Goal: Information Seeking & Learning: Find contact information

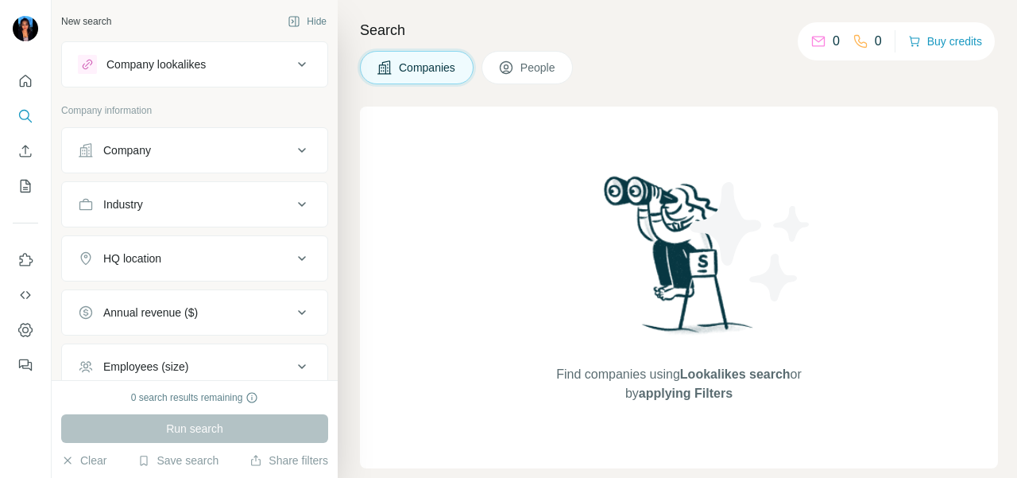
drag, startPoint x: 148, startPoint y: 142, endPoint x: 143, endPoint y: 166, distance: 24.3
click at [148, 143] on div "Company" at bounding box center [127, 150] width 48 height 16
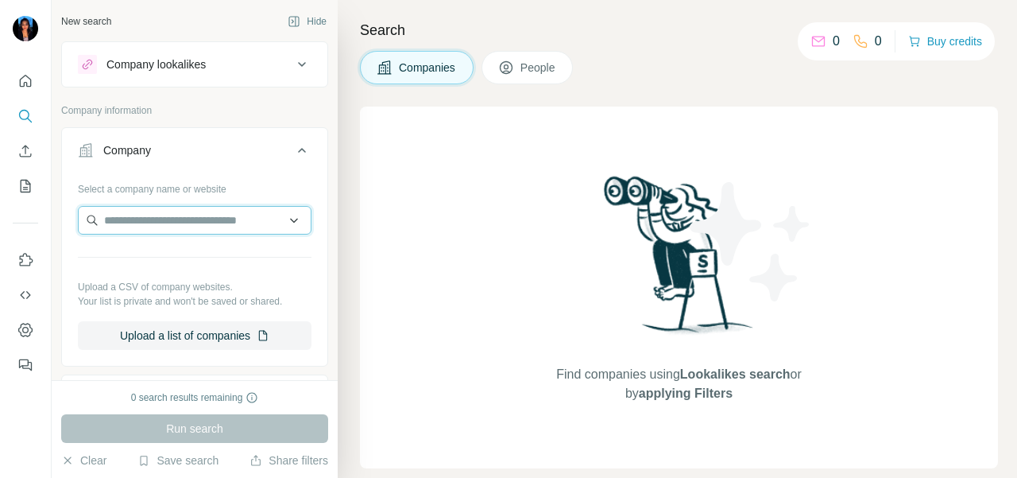
click at [137, 215] on input "text" at bounding box center [195, 220] width 234 height 29
paste input "**********"
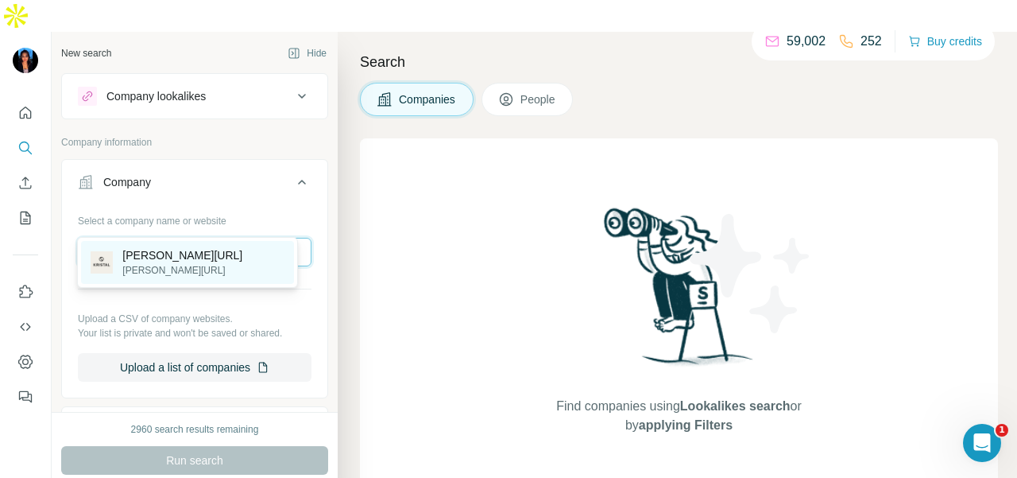
type input "**********"
click at [209, 246] on div "[PERSON_NAME][URL] [PERSON_NAME][URL]" at bounding box center [187, 262] width 213 height 43
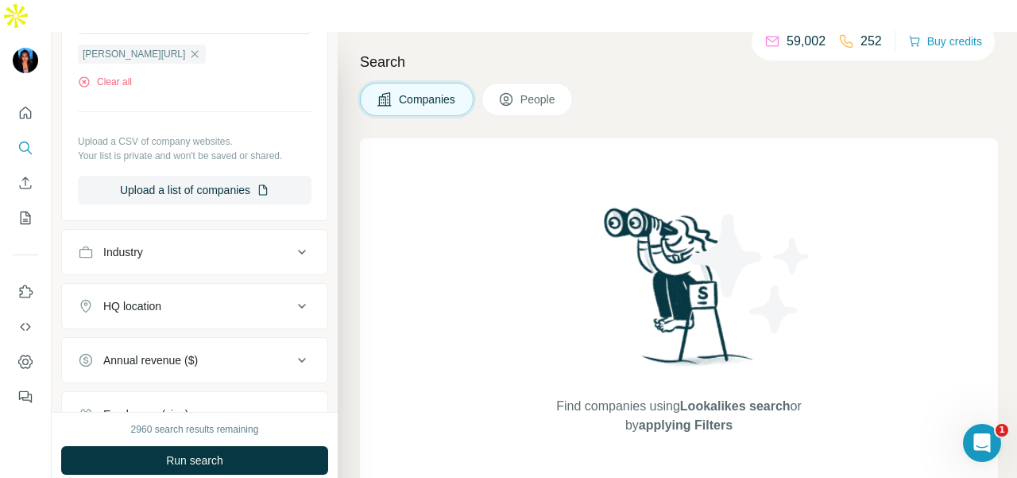
scroll to position [238, 0]
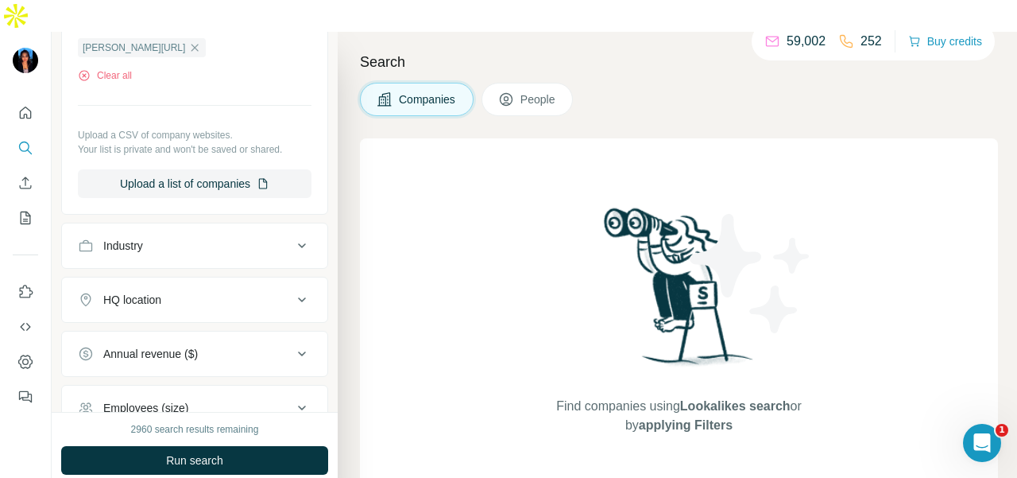
click at [144, 446] on button "Run search" at bounding box center [194, 460] width 267 height 29
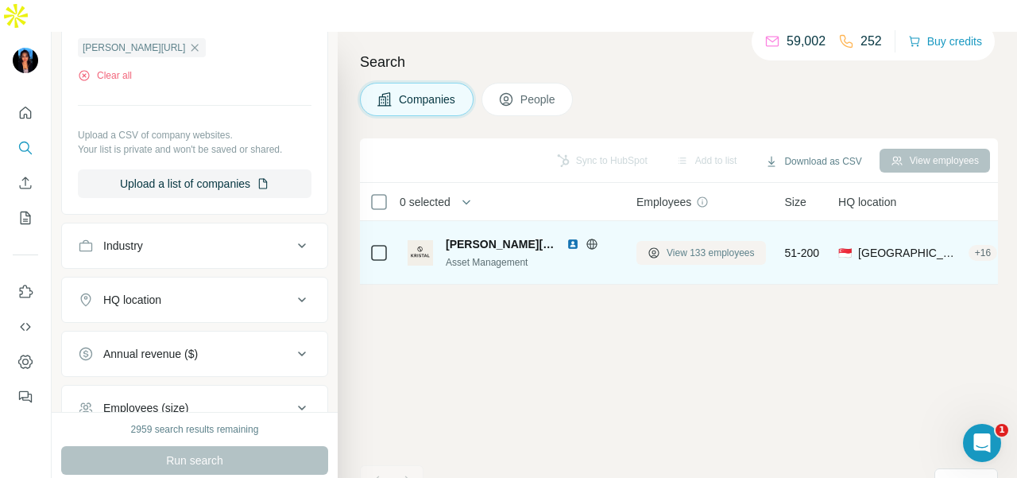
click at [665, 241] on button "View 133 employees" at bounding box center [701, 253] width 130 height 24
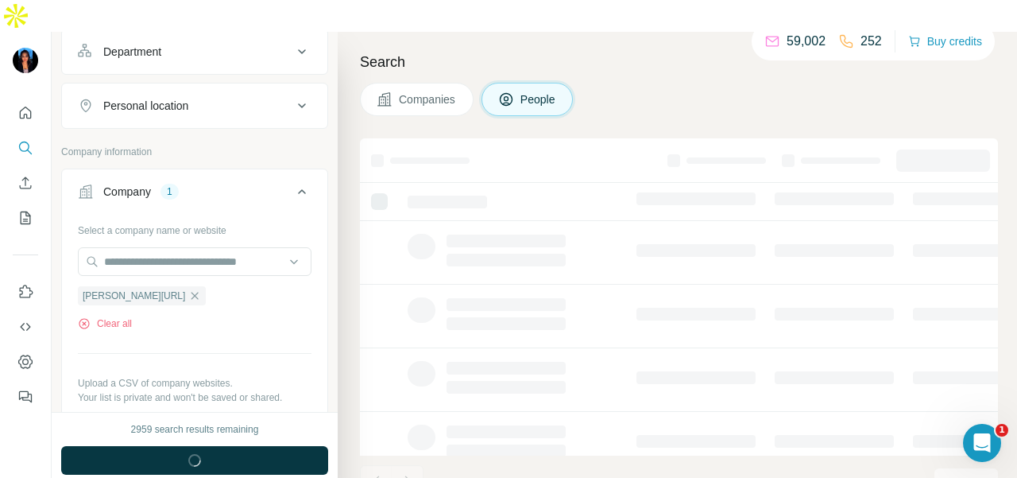
click at [218, 44] on div "Department" at bounding box center [185, 52] width 215 height 16
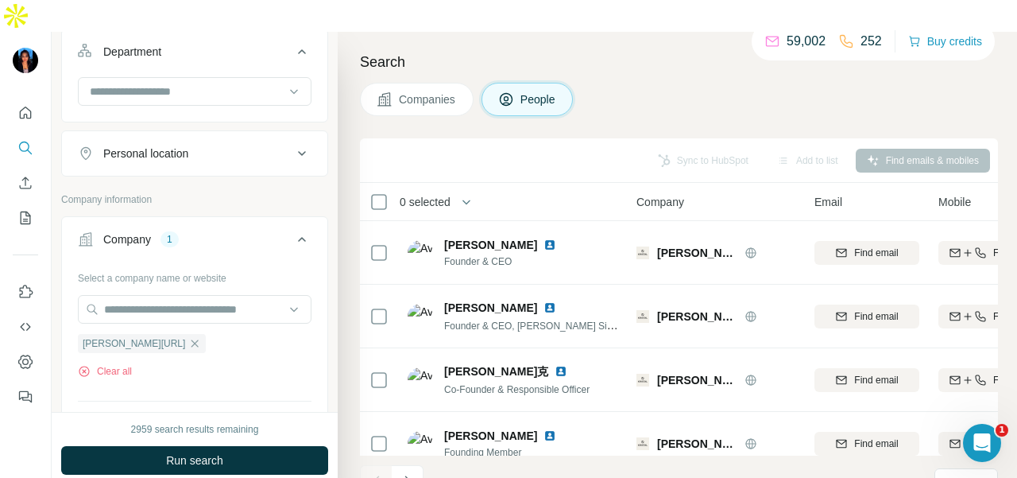
click at [215, 33] on button "Department" at bounding box center [194, 55] width 265 height 44
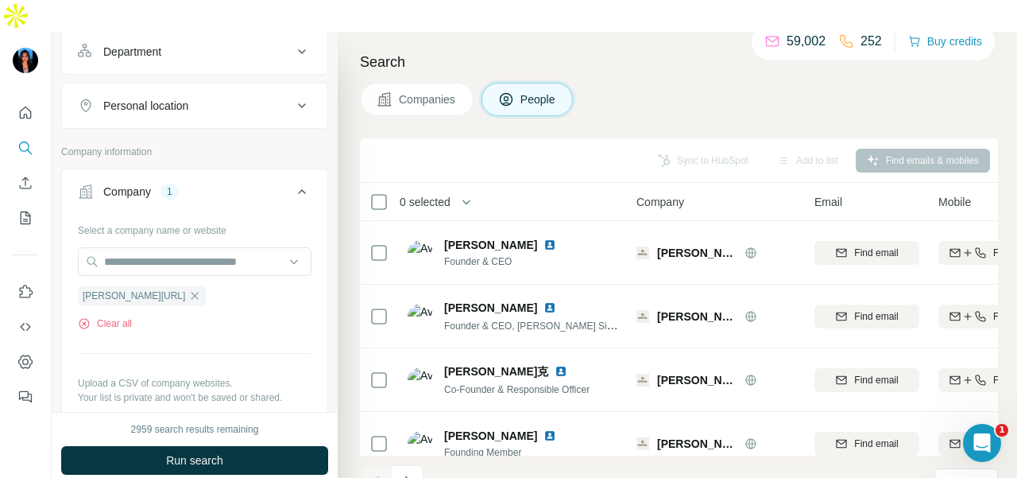
click at [215, 33] on button "Department" at bounding box center [194, 52] width 265 height 38
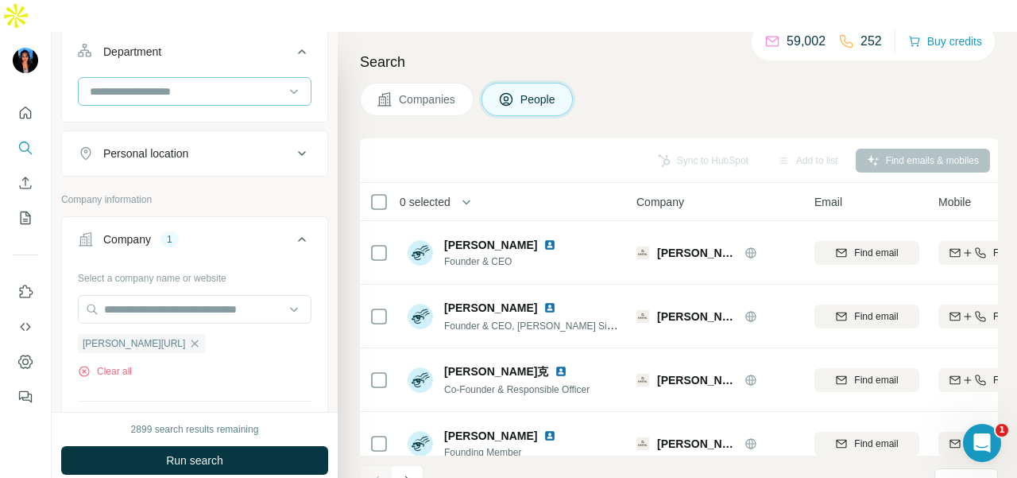
click at [221, 83] on input at bounding box center [186, 91] width 196 height 17
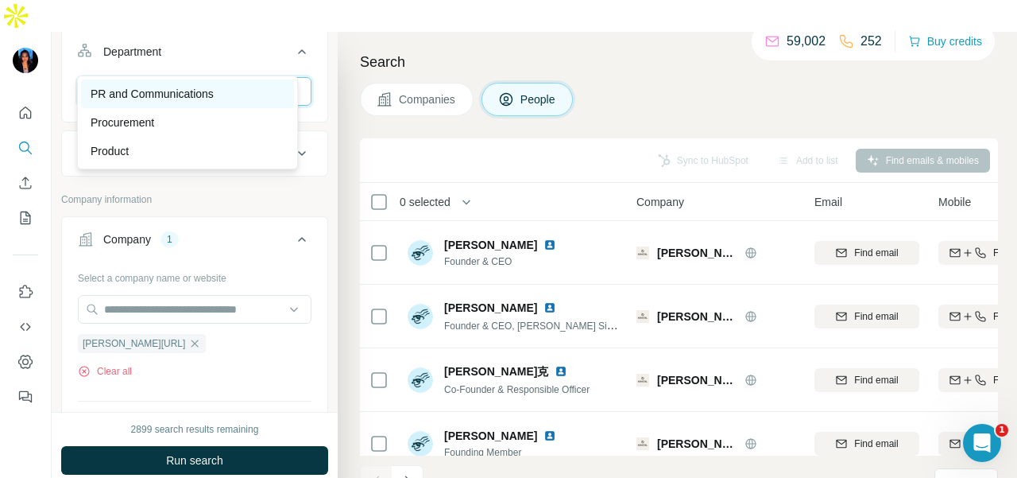
type input "**"
drag, startPoint x: 218, startPoint y: 96, endPoint x: 224, endPoint y: 180, distance: 84.5
click at [214, 98] on p "PR and Communications" at bounding box center [152, 94] width 123 height 16
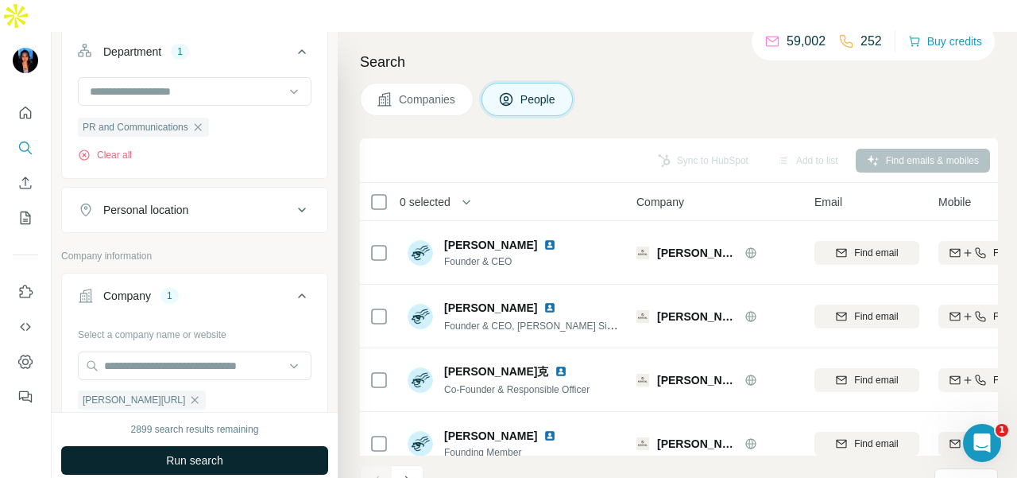
click at [197, 452] on span "Run search" at bounding box center [194, 460] width 57 height 16
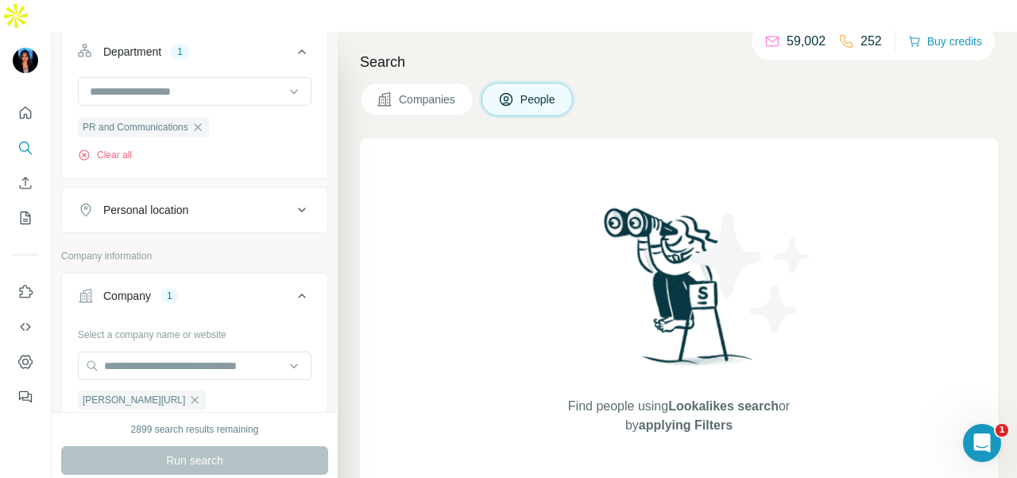
click at [202, 121] on icon "button" at bounding box center [198, 127] width 13 height 13
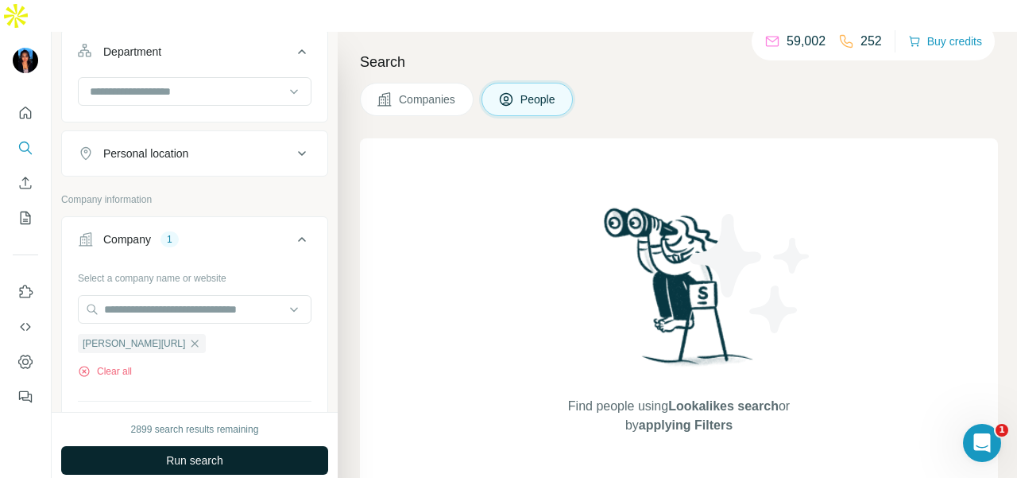
click at [217, 452] on span "Run search" at bounding box center [194, 460] width 57 height 16
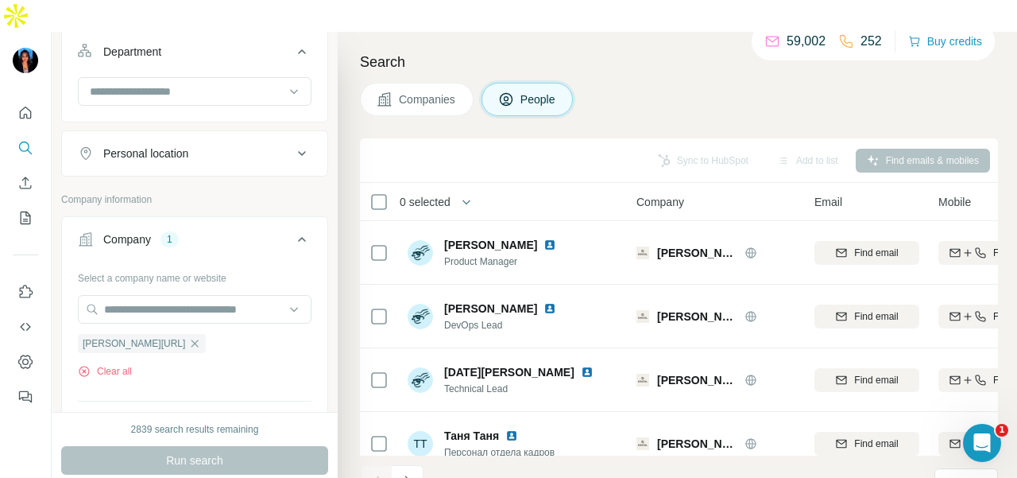
scroll to position [3584, 0]
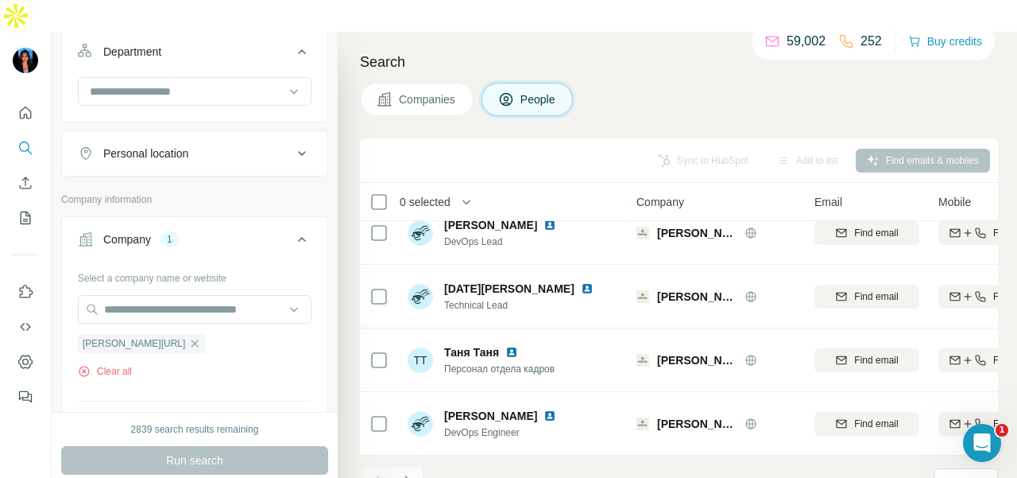
click at [396, 465] on button "Navigate to next page" at bounding box center [408, 481] width 32 height 32
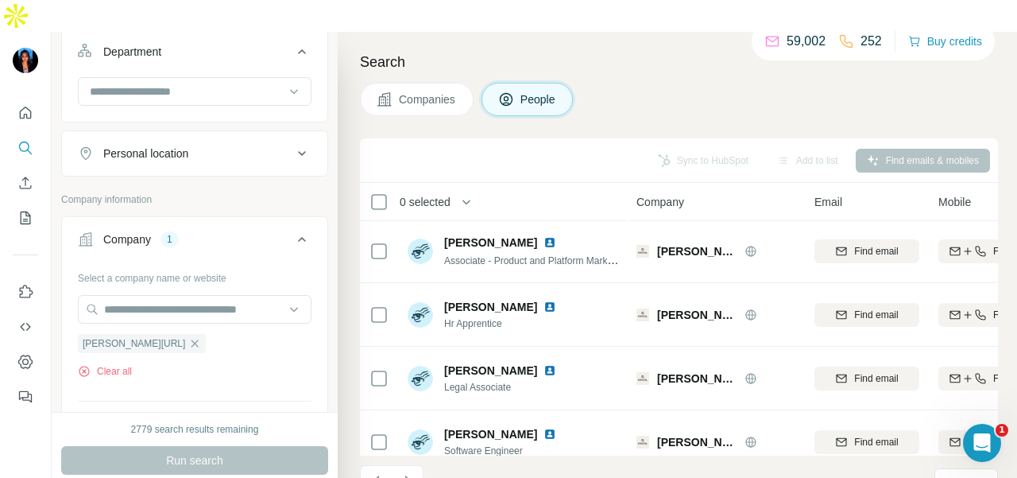
scroll to position [0, 0]
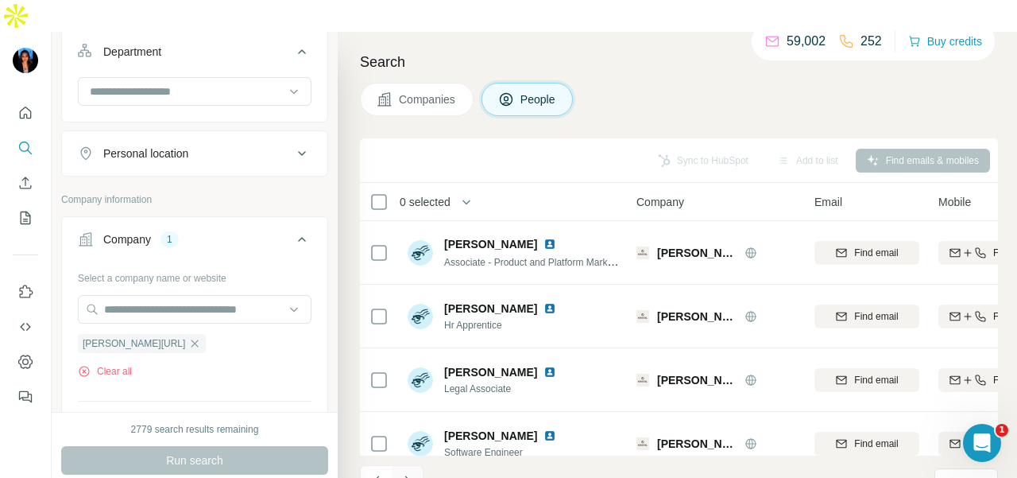
click at [413, 473] on icon "Navigate to next page" at bounding box center [408, 481] width 16 height 16
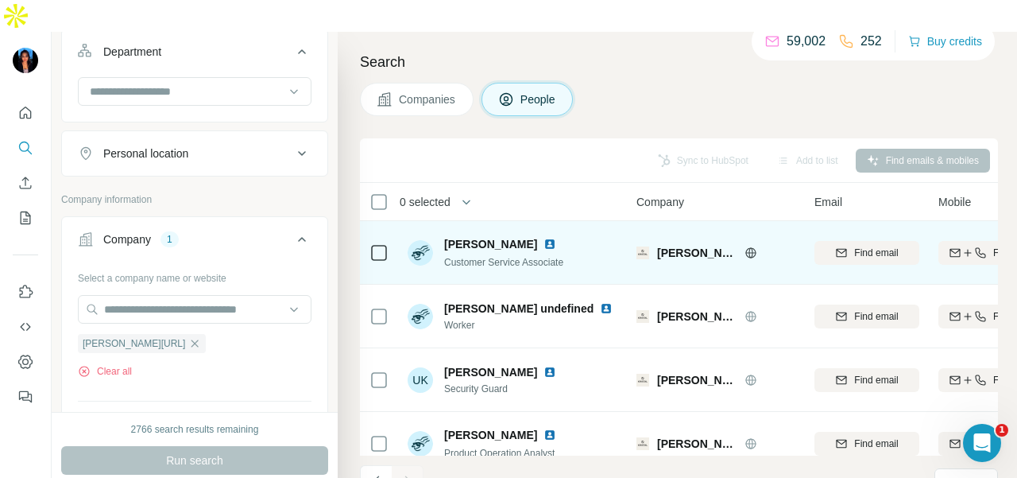
click at [544, 238] on div at bounding box center [553, 244] width 19 height 13
click at [544, 238] on img at bounding box center [550, 244] width 13 height 13
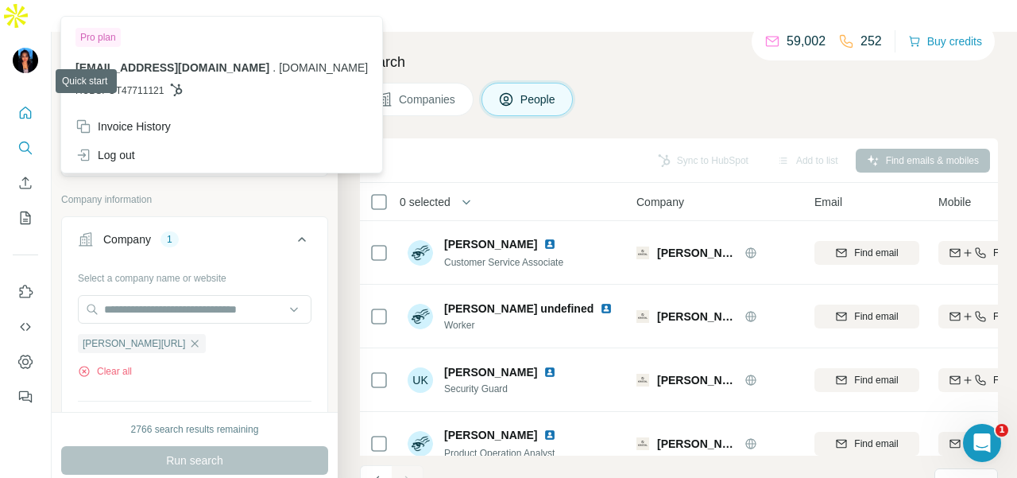
click at [24, 105] on icon "Quick start" at bounding box center [25, 113] width 16 height 16
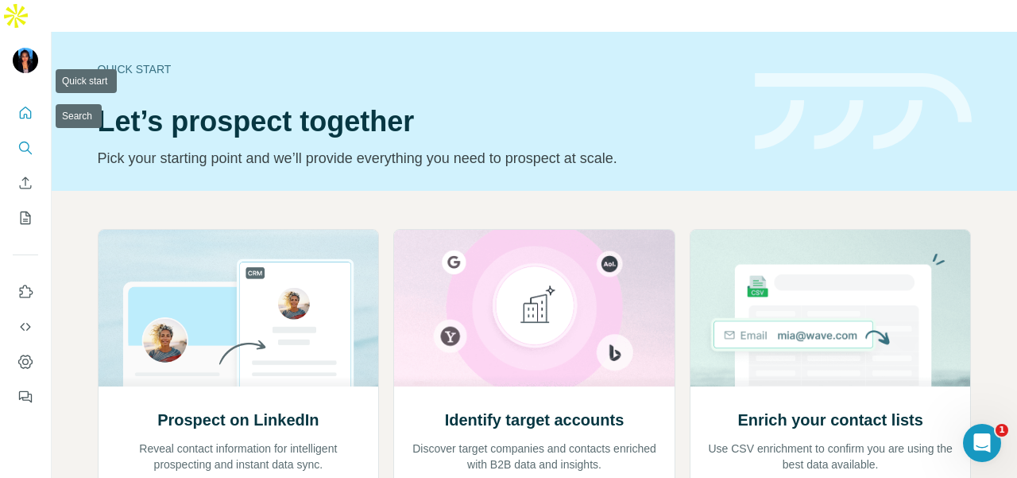
click at [31, 140] on icon "Search" at bounding box center [25, 148] width 16 height 16
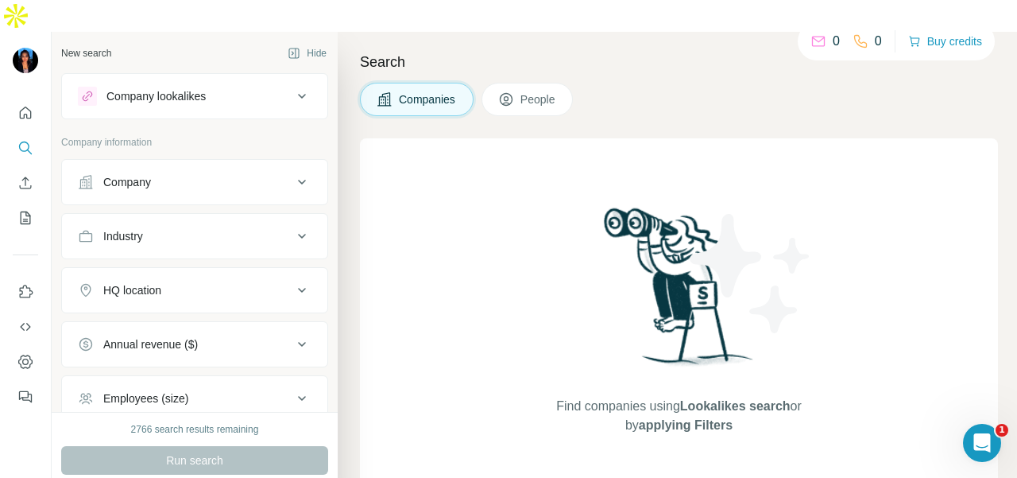
click at [99, 168] on button "Company" at bounding box center [194, 182] width 265 height 38
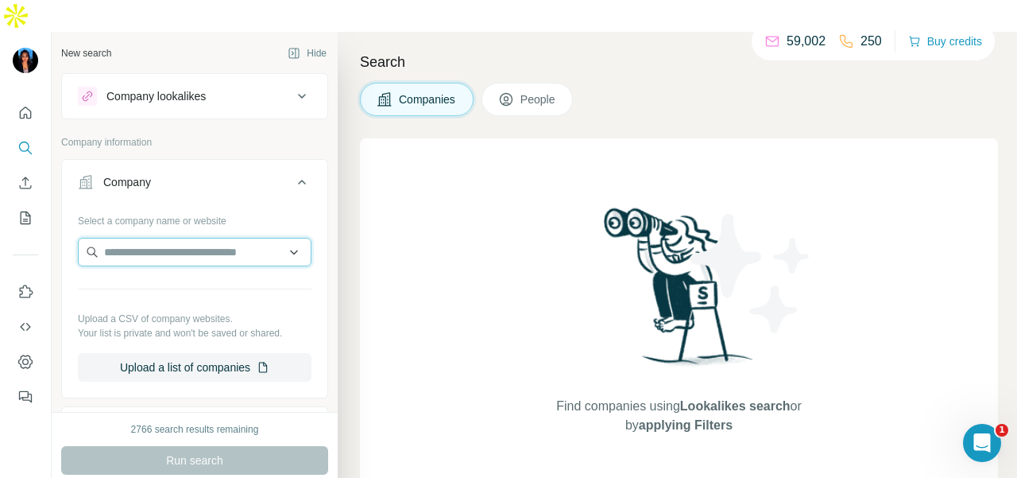
paste input "**********"
click at [207, 238] on input "**********" at bounding box center [188, 252] width 221 height 29
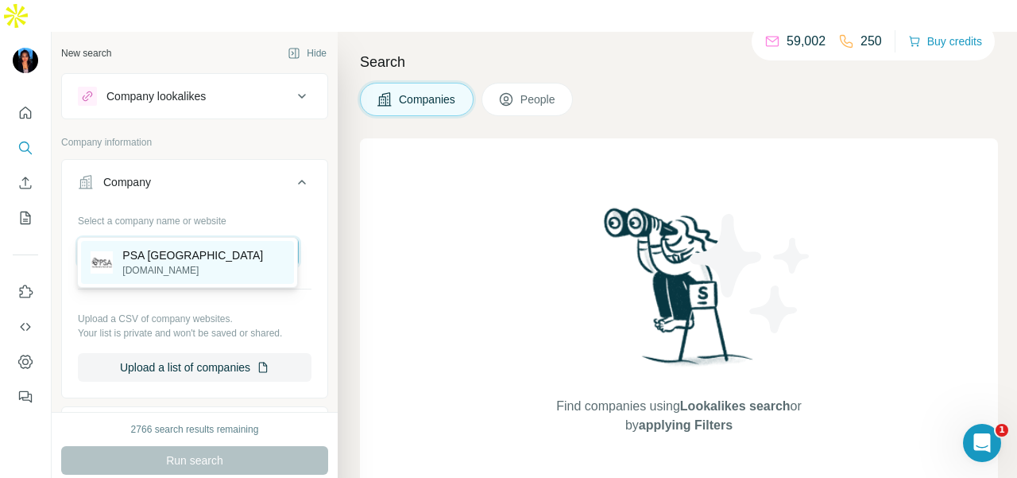
type input "**********"
click at [242, 247] on div "PSA Singapore [DOMAIN_NAME]" at bounding box center [187, 262] width 213 height 43
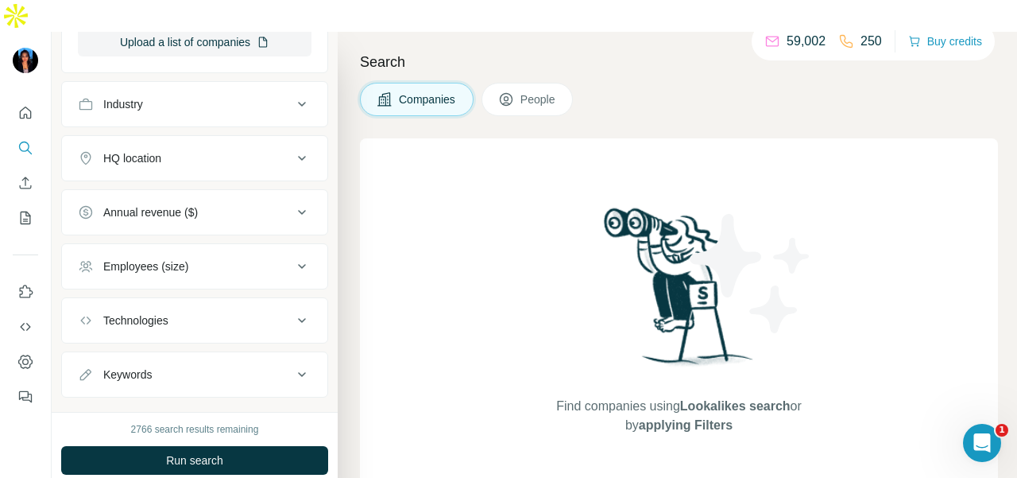
scroll to position [405, 0]
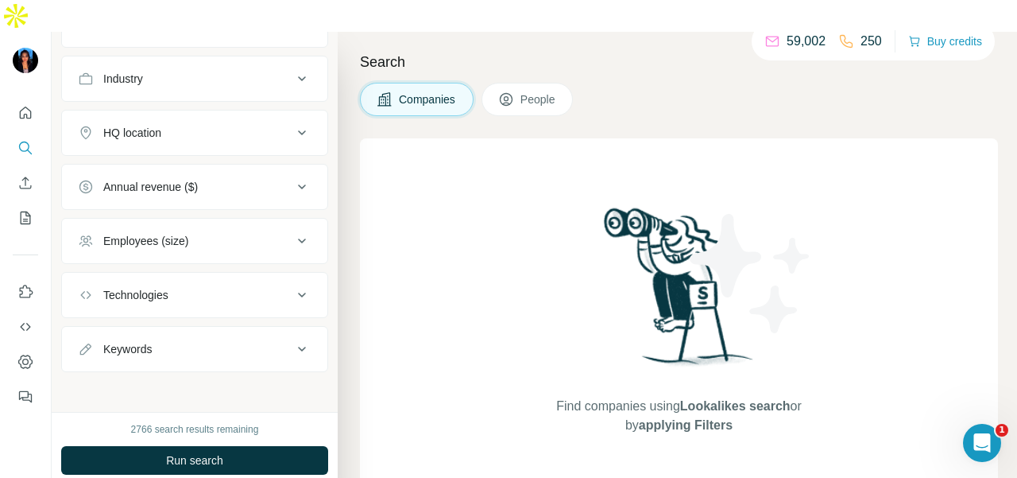
drag, startPoint x: 232, startPoint y: 434, endPoint x: 291, endPoint y: 392, distance: 72.3
click at [232, 446] on button "Run search" at bounding box center [194, 460] width 267 height 29
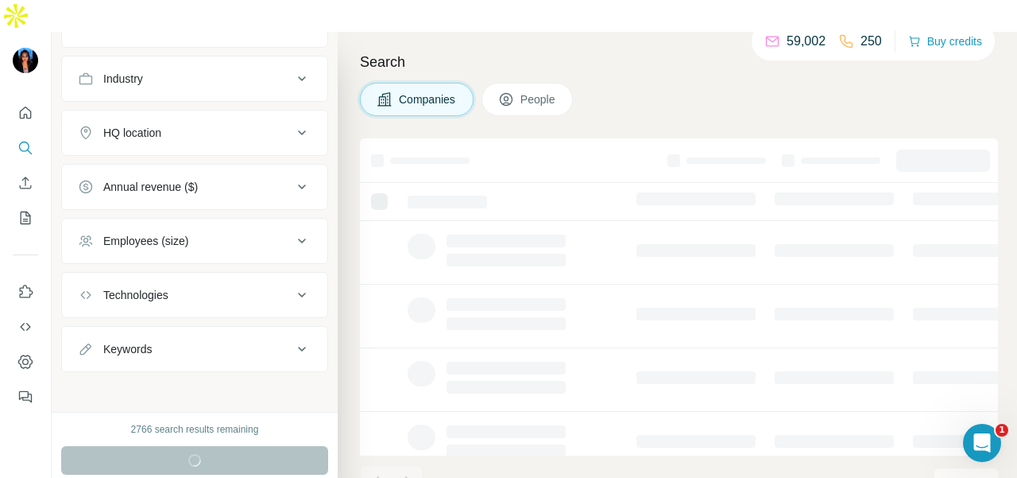
click at [536, 91] on span "People" at bounding box center [538, 99] width 37 height 16
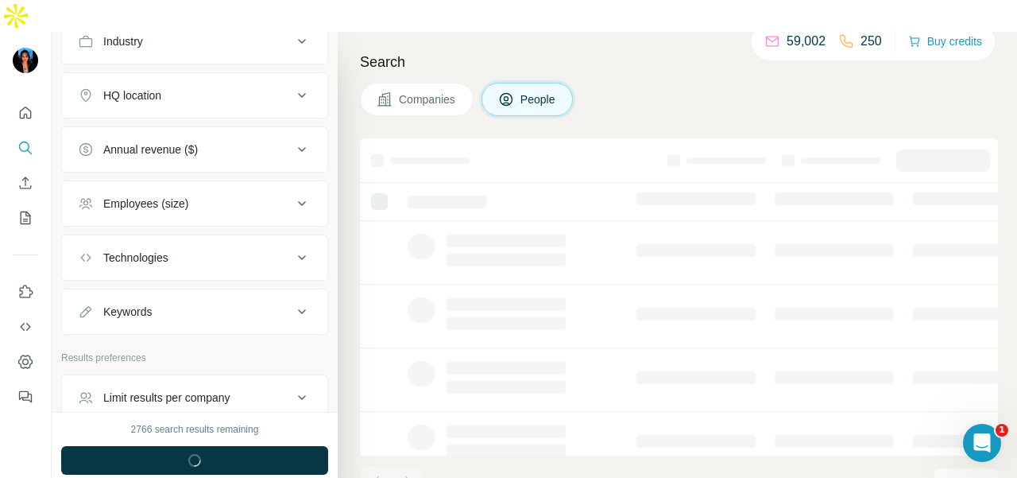
scroll to position [764, 0]
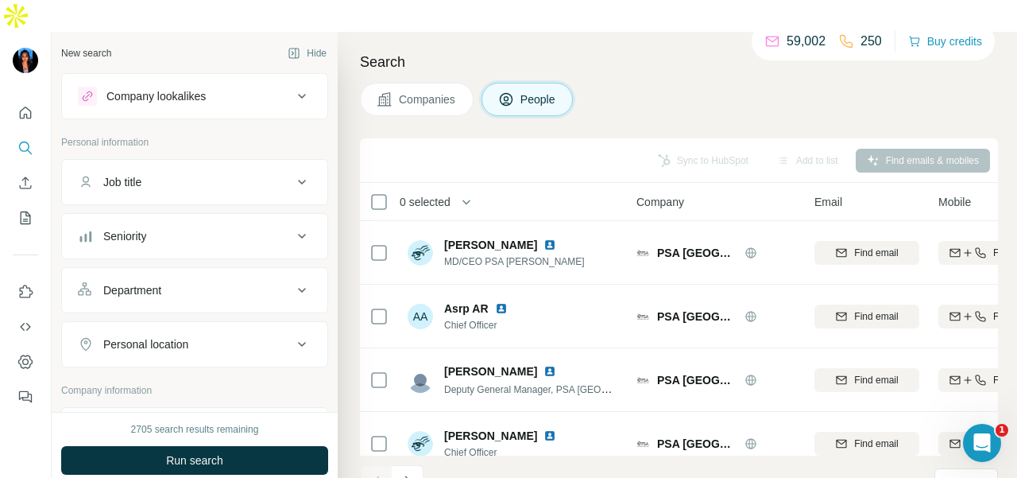
scroll to position [79, 0]
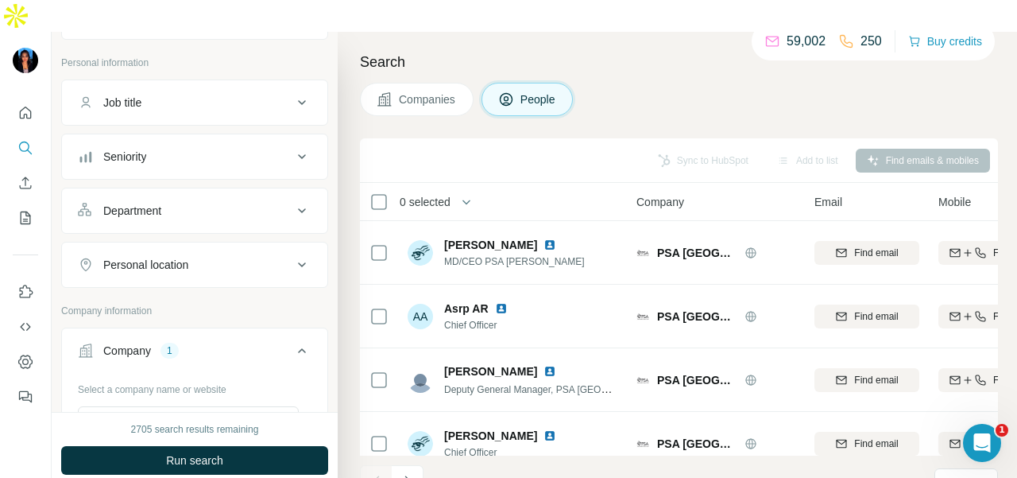
click at [230, 152] on ul "Job title Seniority Department Personal location" at bounding box center [194, 183] width 267 height 208
click at [227, 192] on button "Department" at bounding box center [194, 211] width 265 height 38
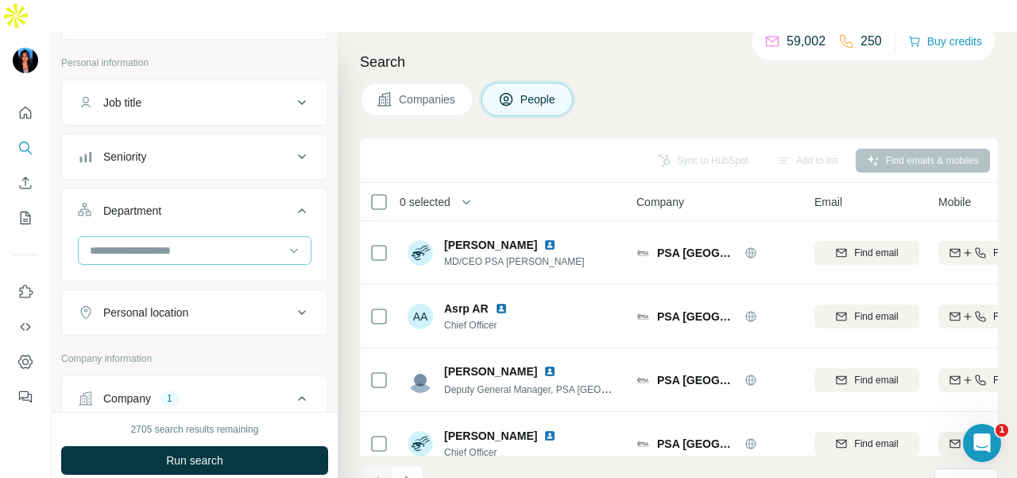
click at [226, 242] on input at bounding box center [186, 250] width 196 height 17
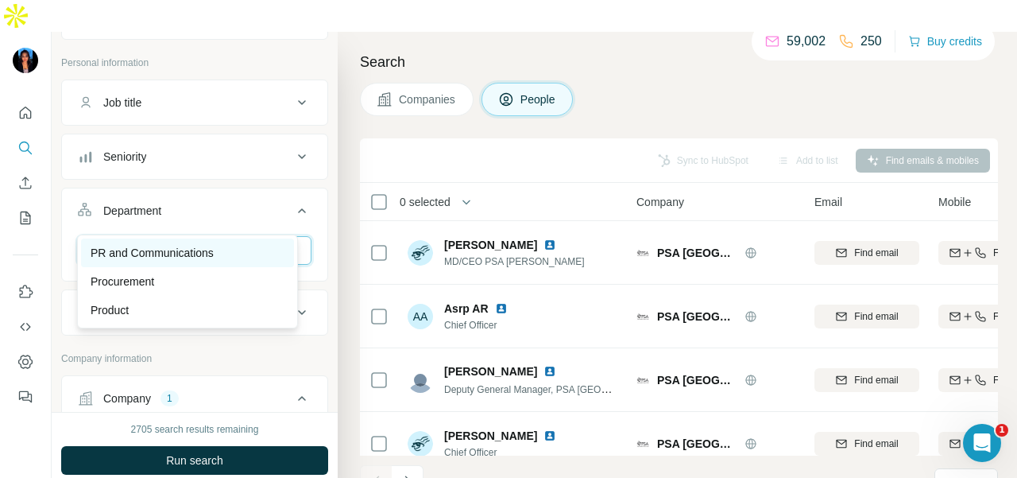
type input "**"
drag, startPoint x: 224, startPoint y: 255, endPoint x: 192, endPoint y: 411, distance: 159.0
click at [224, 253] on div "PR and Communications" at bounding box center [188, 253] width 194 height 16
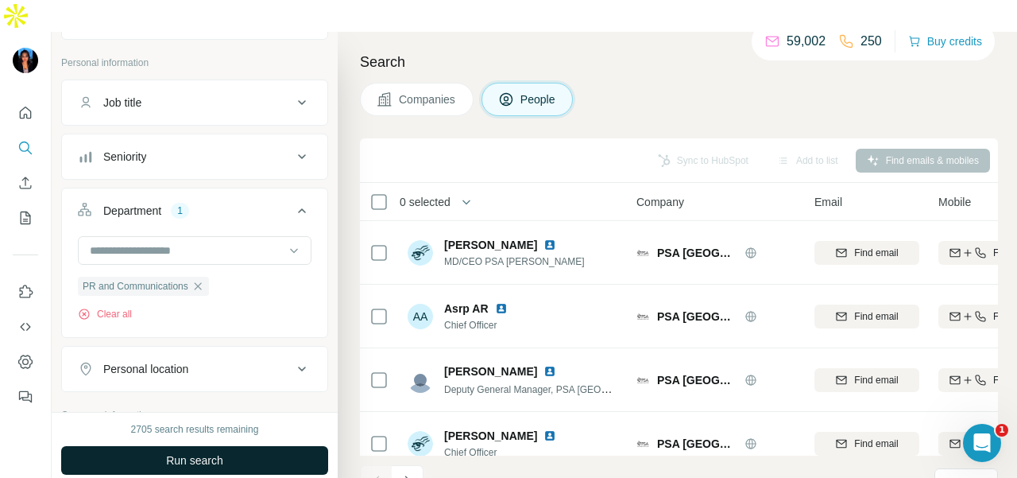
click at [195, 452] on span "Run search" at bounding box center [194, 460] width 57 height 16
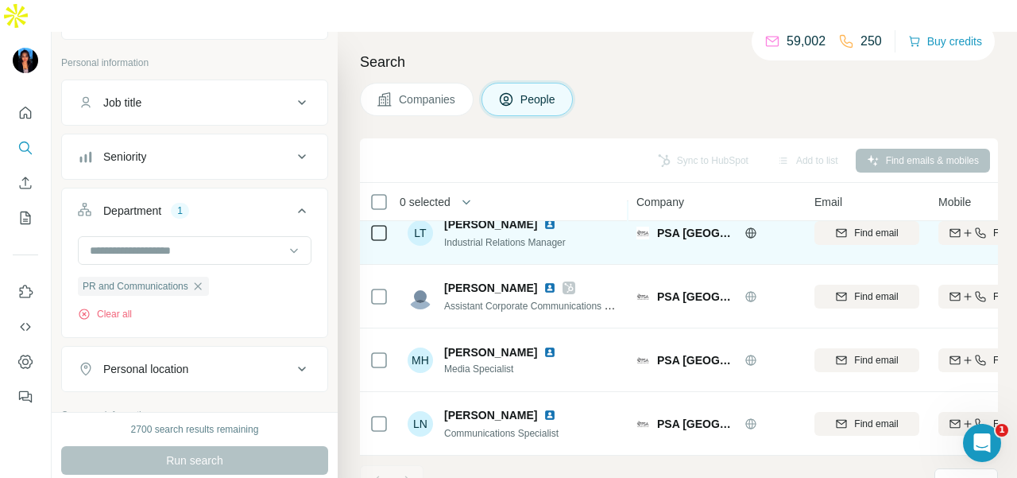
scroll to position [87, 0]
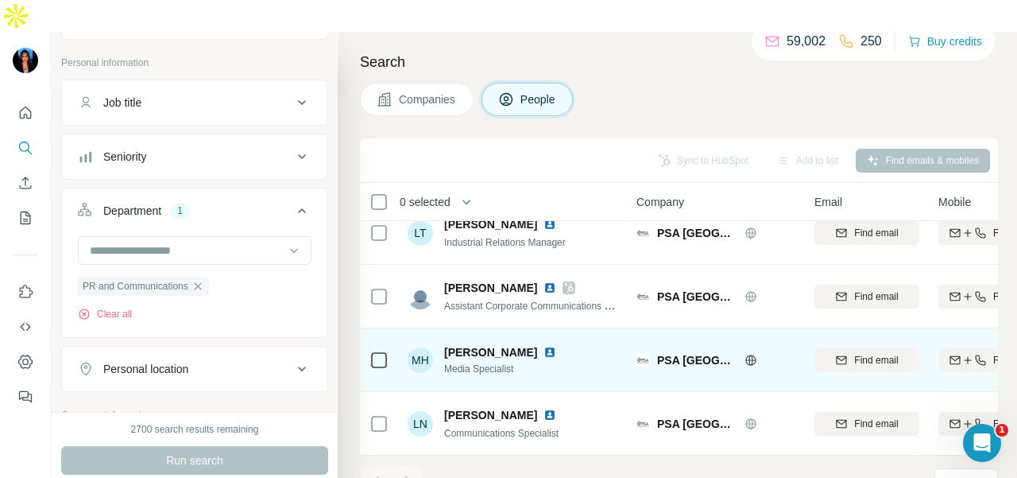
click at [556, 346] on img at bounding box center [550, 352] width 13 height 13
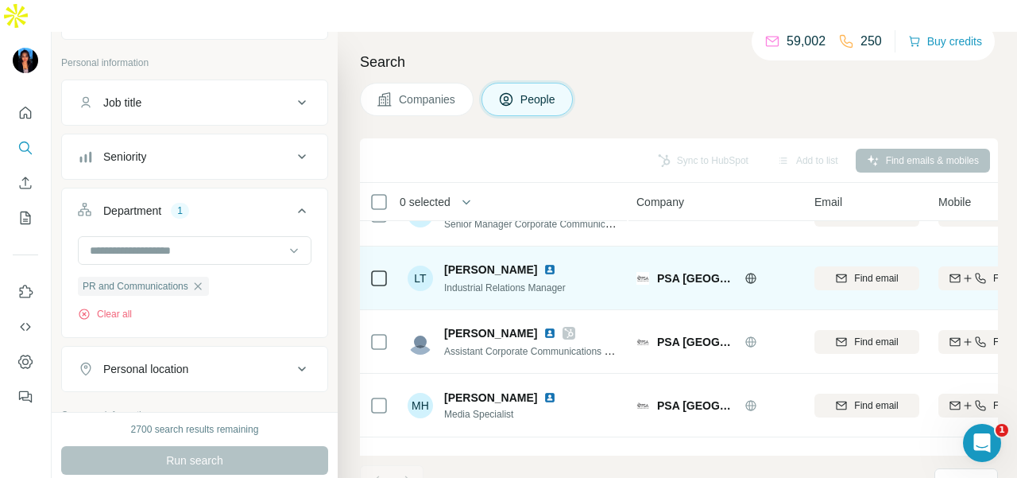
scroll to position [0, 0]
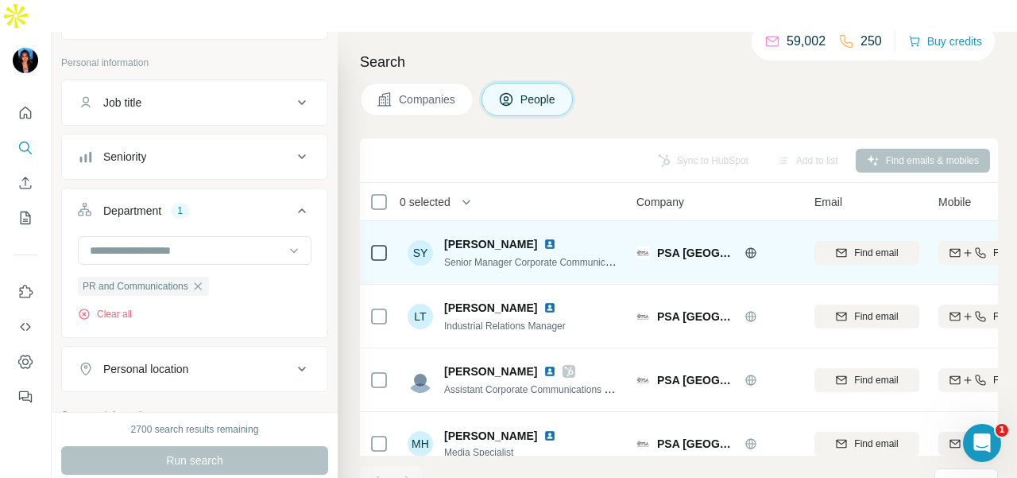
click at [544, 238] on img at bounding box center [550, 244] width 13 height 13
